Goal: Information Seeking & Learning: Learn about a topic

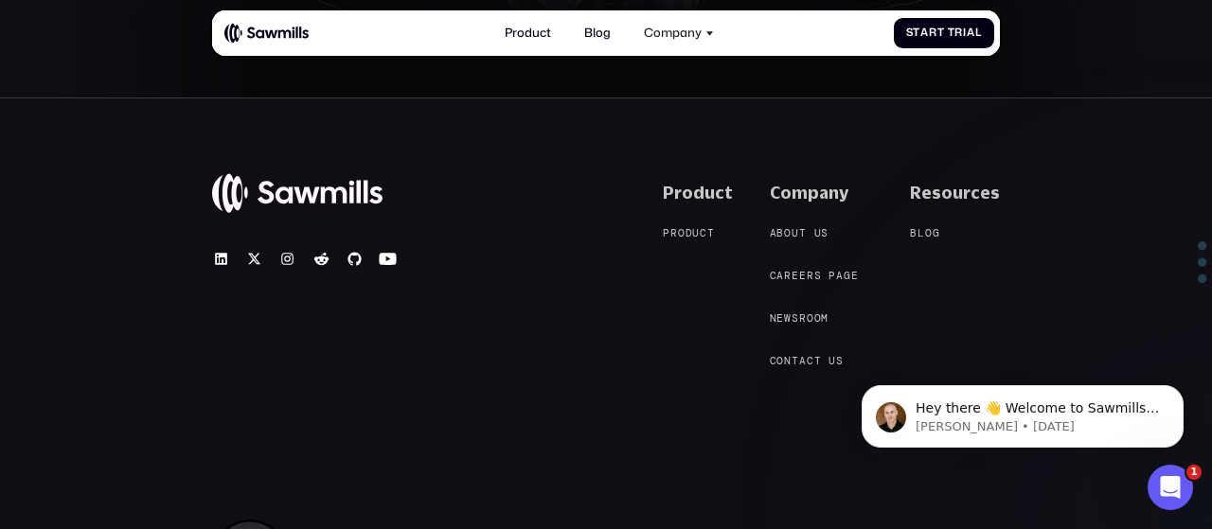
scroll to position [6764, 0]
click at [828, 273] on span at bounding box center [825, 274] width 8 height 12
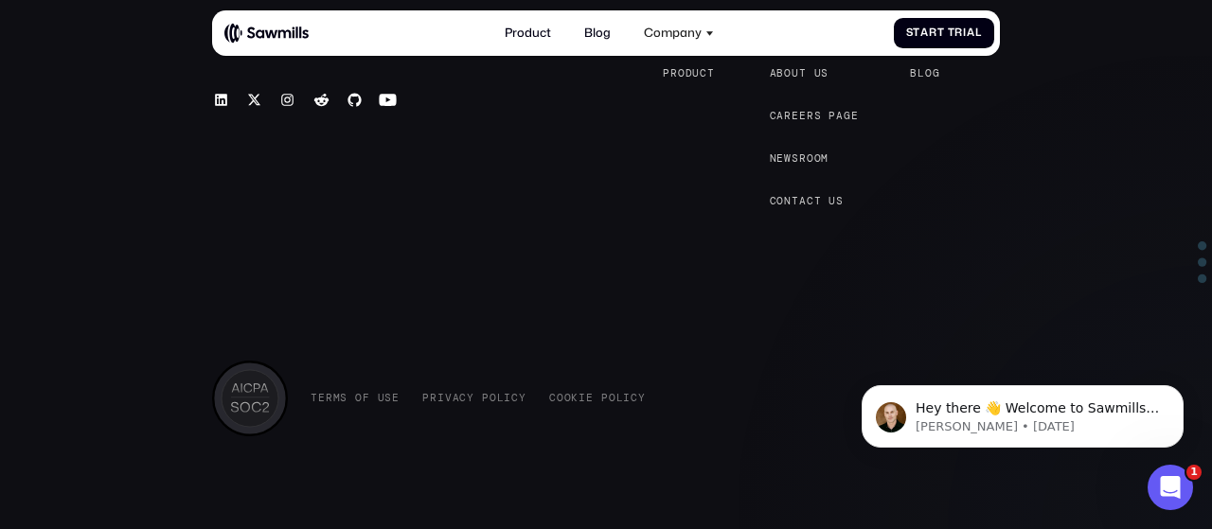
click at [528, 215] on div "© 2025 Sawmills Product P r o d u c t P r o d u c t Company A b o u t u s A b o…" at bounding box center [606, 230] width 788 height 413
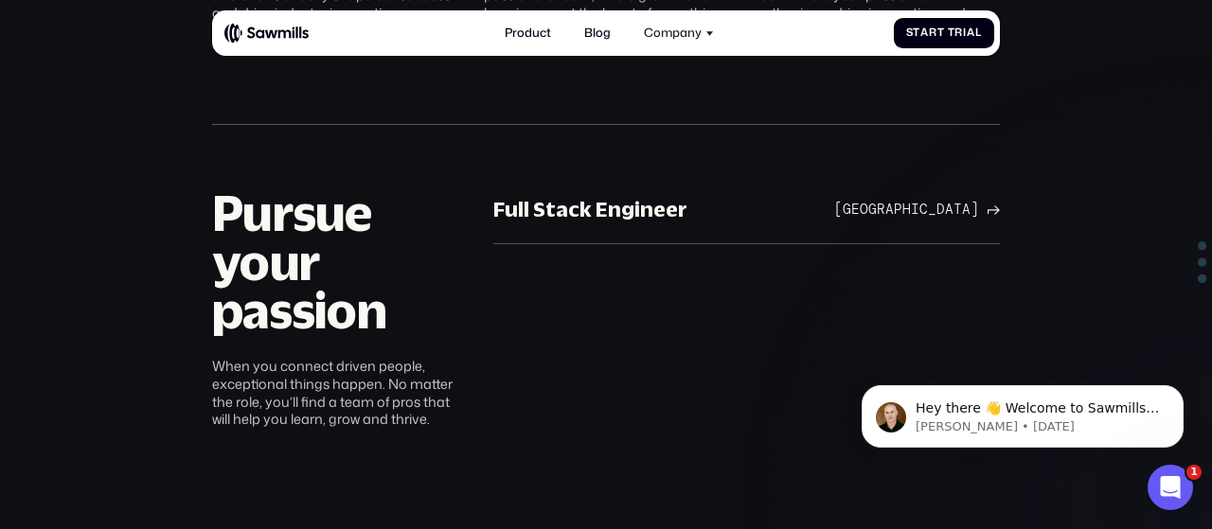
scroll to position [941, 0]
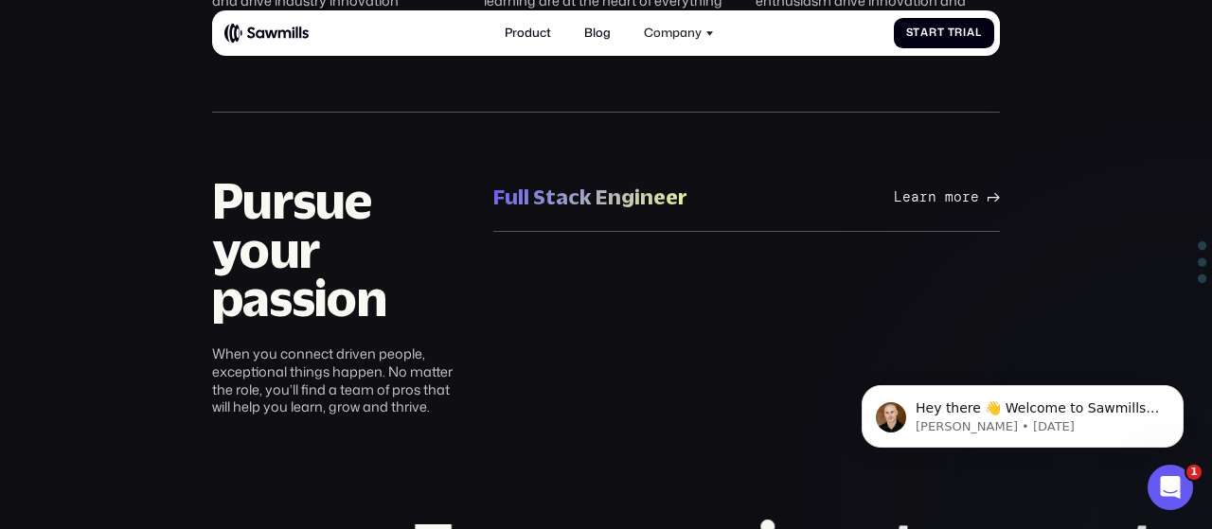
click at [551, 196] on div "Full Stack Engineer" at bounding box center [590, 197] width 194 height 27
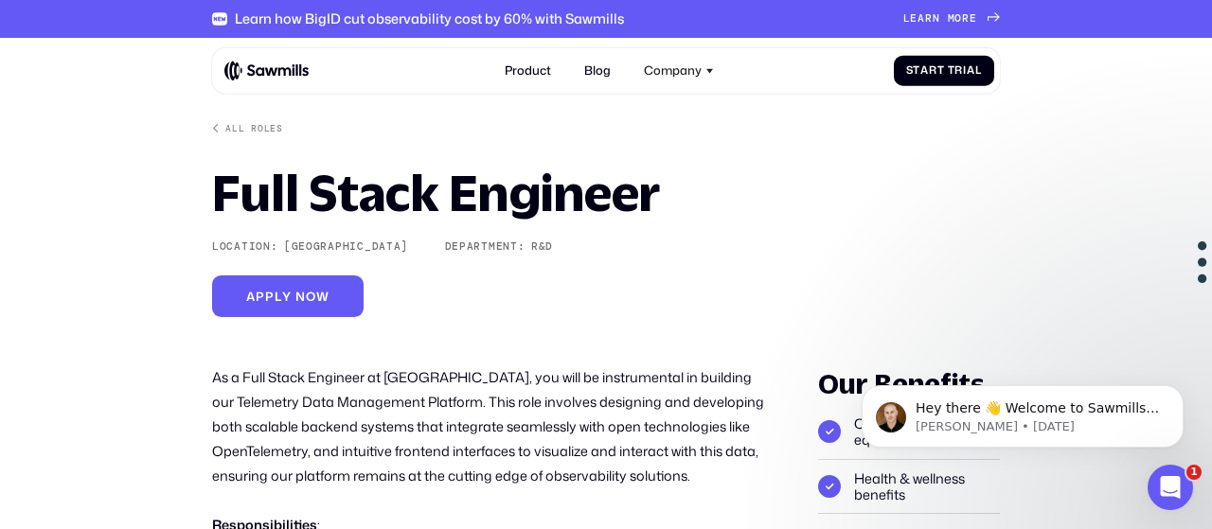
drag, startPoint x: 625, startPoint y: 292, endPoint x: 879, endPoint y: 210, distance: 266.5
click at [879, 210] on div "All roles Full Stack Engineer Location: San Francisco Bay Area Department: R&D …" at bounding box center [606, 220] width 788 height 195
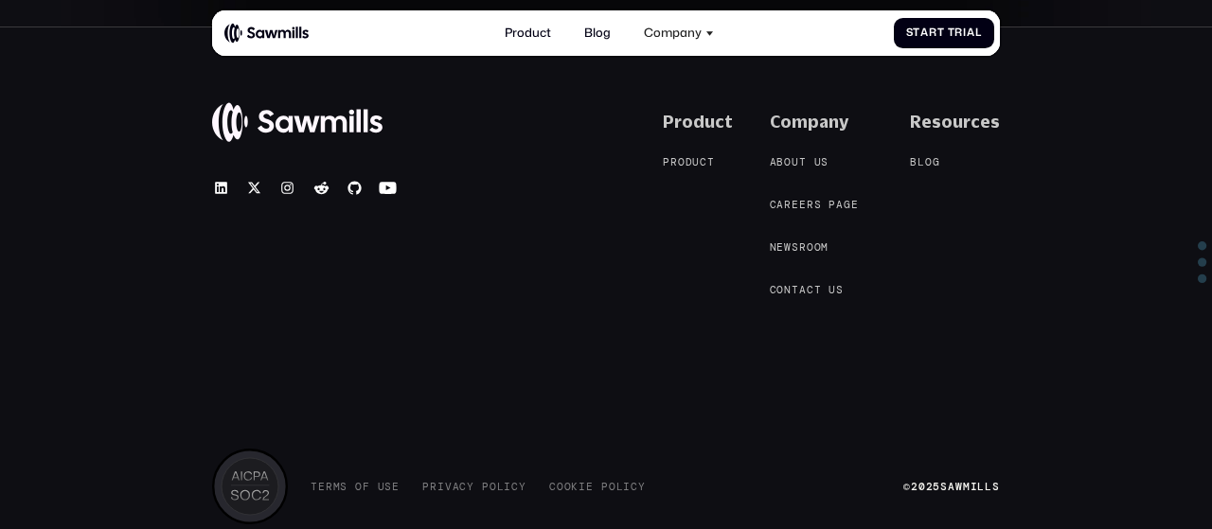
scroll to position [6764, 0]
